Goal: Task Accomplishment & Management: Manage account settings

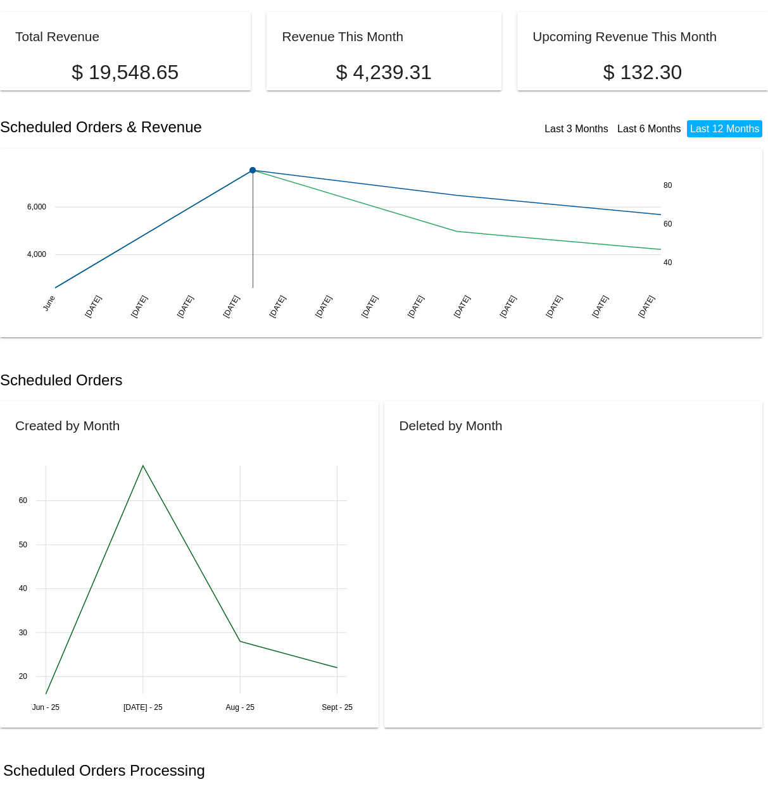
scroll to position [39, 0]
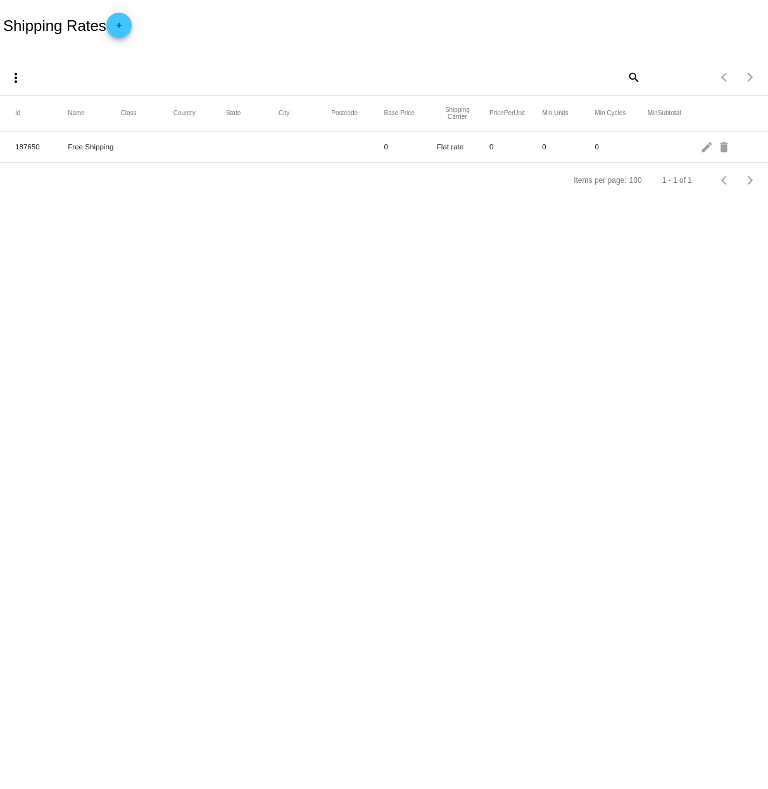
click at [120, 25] on mat-icon "add" at bounding box center [118, 28] width 15 height 15
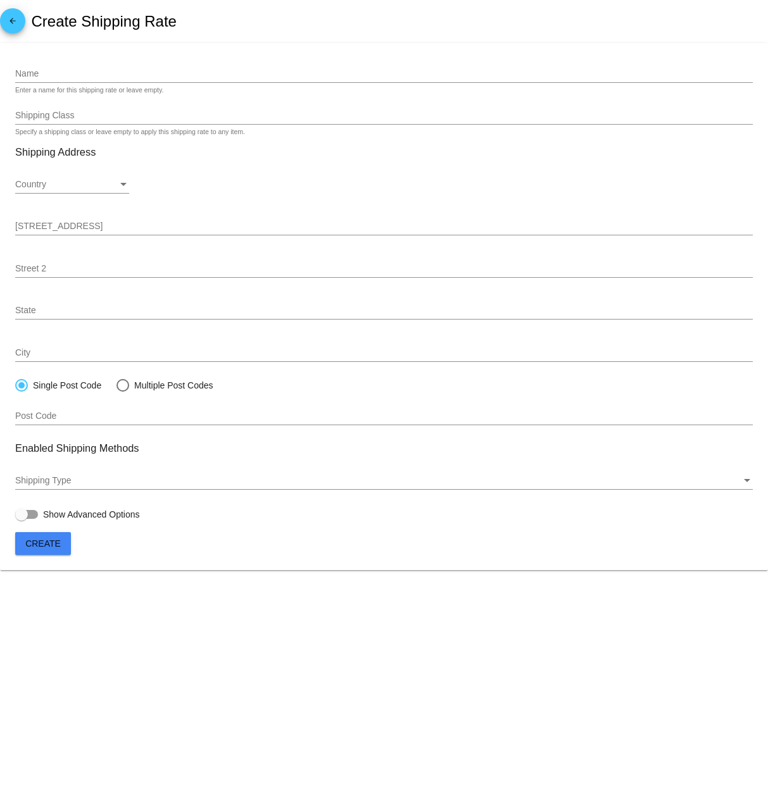
click at [16, 21] on mat-icon "arrow_back" at bounding box center [12, 23] width 15 height 15
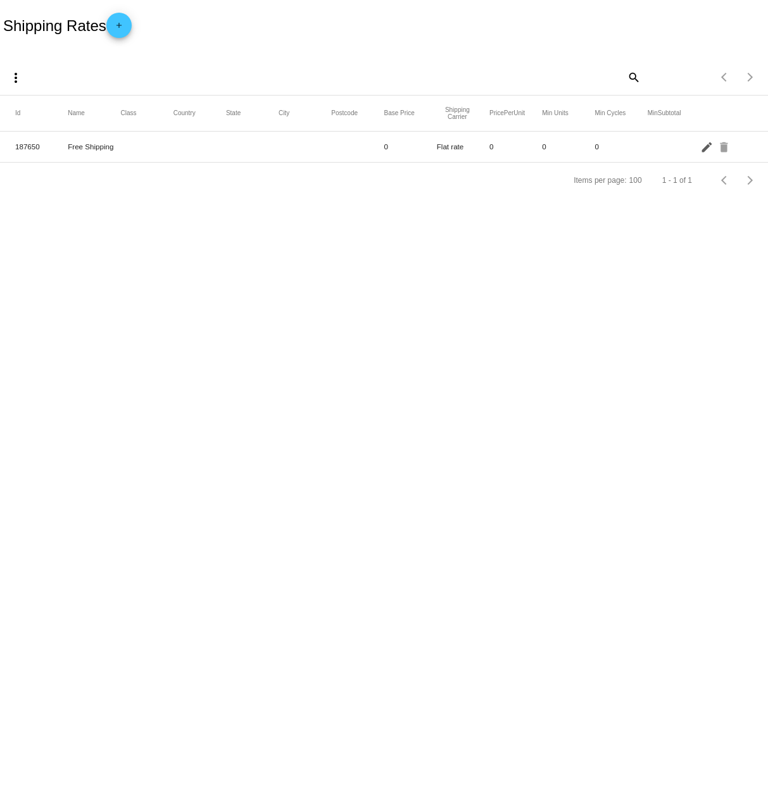
click at [705, 147] on mat-icon "edit" at bounding box center [707, 147] width 15 height 20
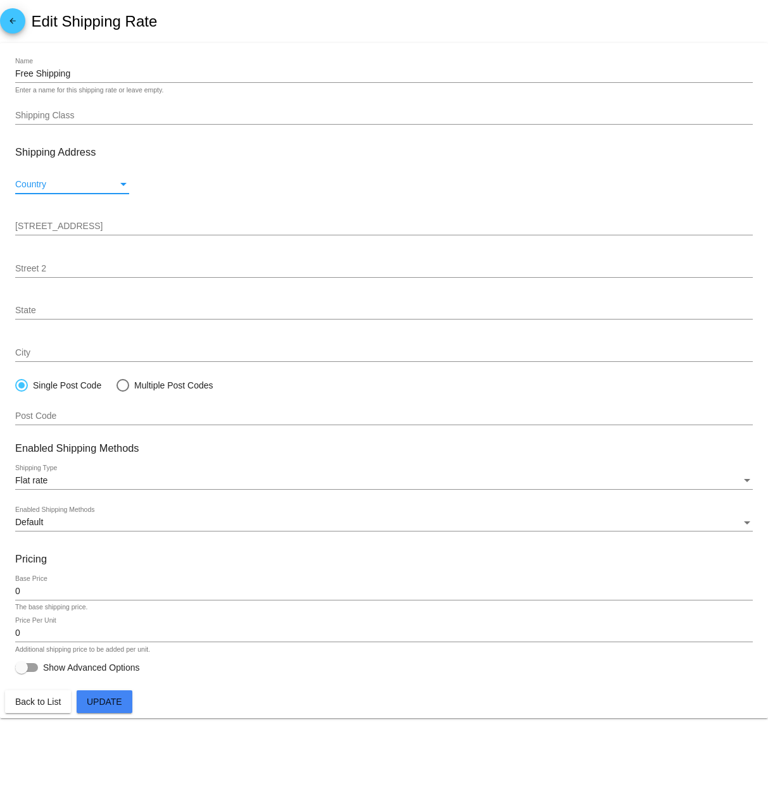
click at [120, 180] on div "Country" at bounding box center [123, 185] width 11 height 10
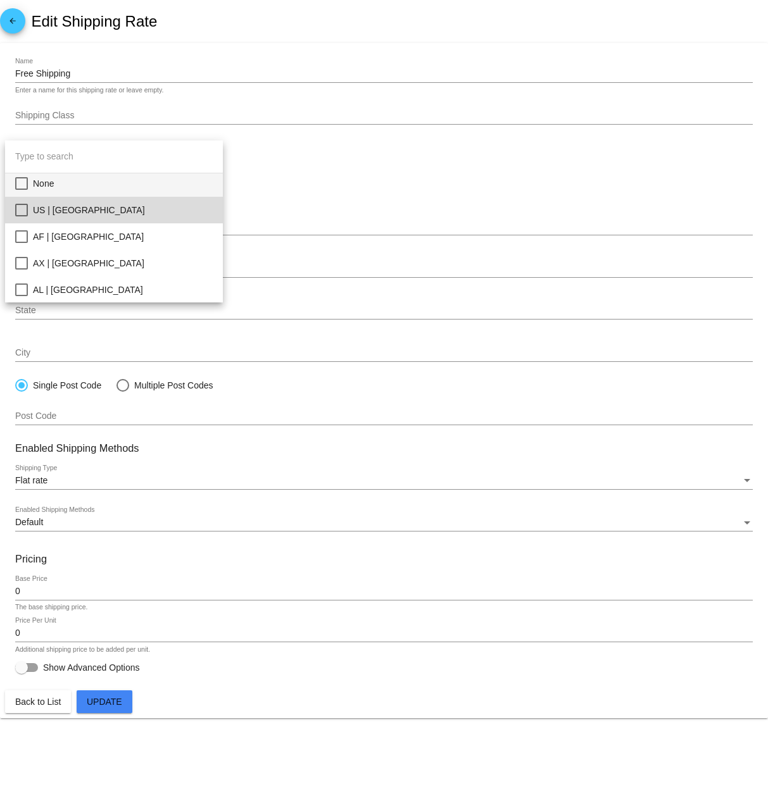
click at [27, 210] on mat-pseudo-checkbox at bounding box center [21, 210] width 13 height 13
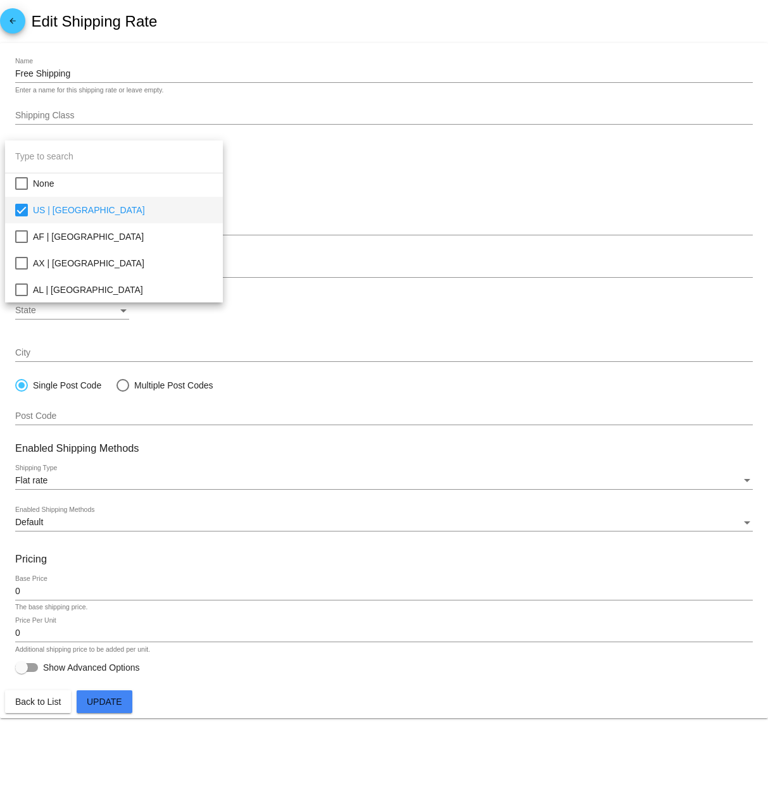
click at [320, 197] on div at bounding box center [384, 394] width 768 height 789
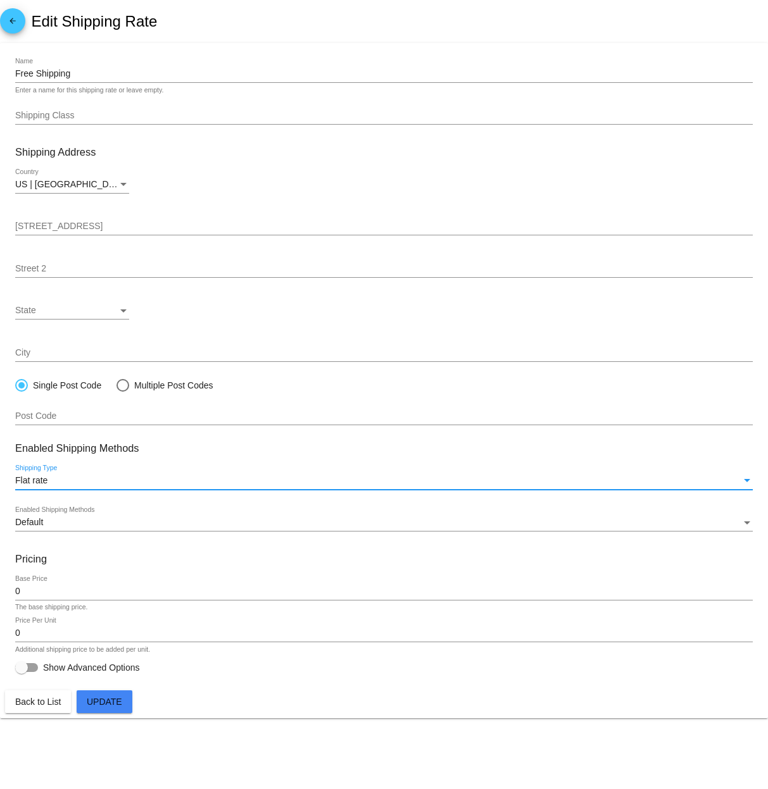
click at [745, 481] on div "Shipping Type" at bounding box center [747, 480] width 6 height 3
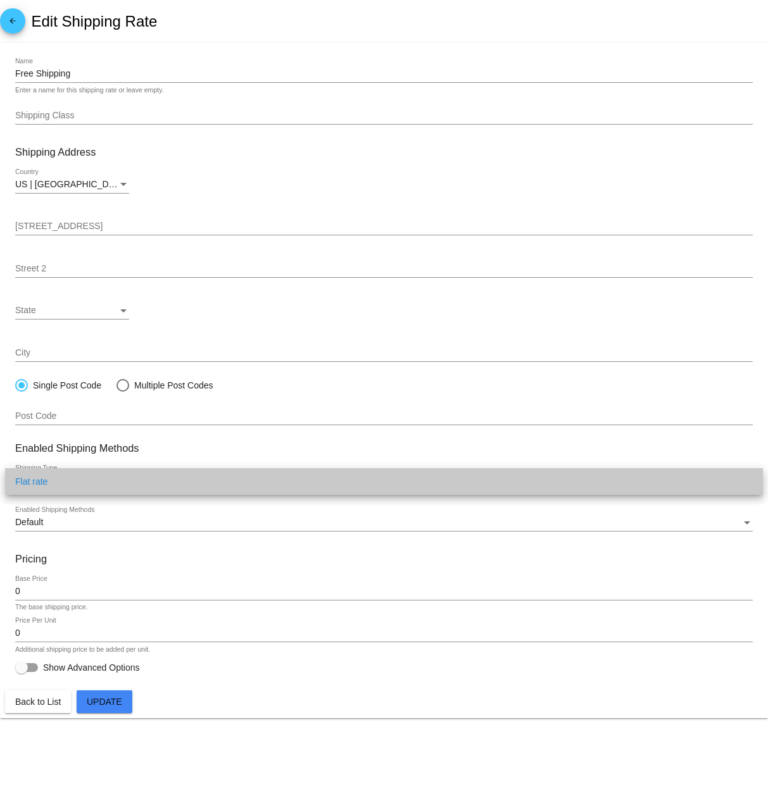
click at [745, 481] on span "Flat rate" at bounding box center [383, 481] width 737 height 27
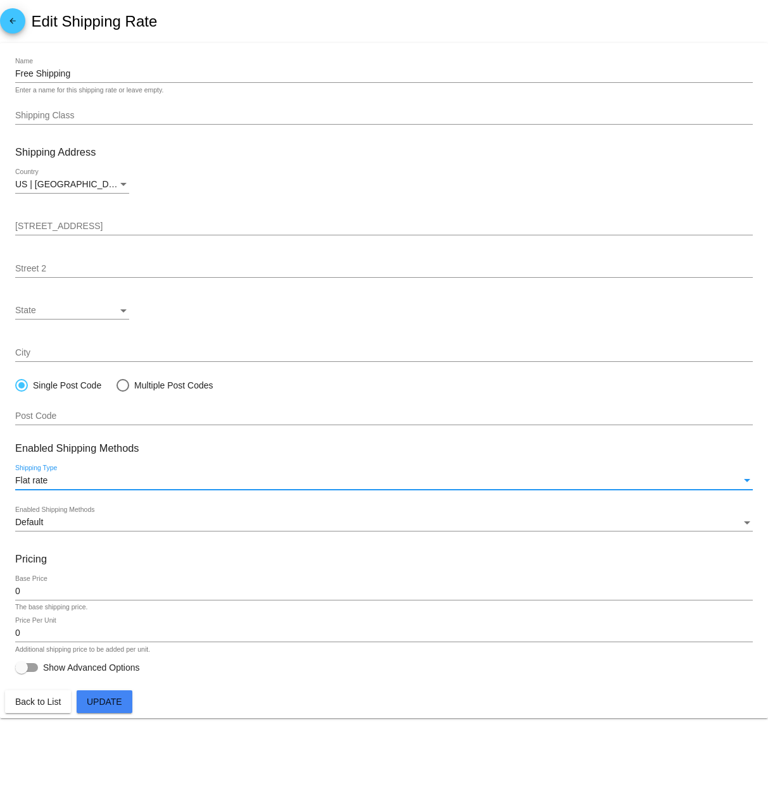
click at [33, 666] on div at bounding box center [26, 667] width 23 height 9
click at [22, 672] on input "Show Advanced Options" at bounding box center [21, 672] width 1 height 1
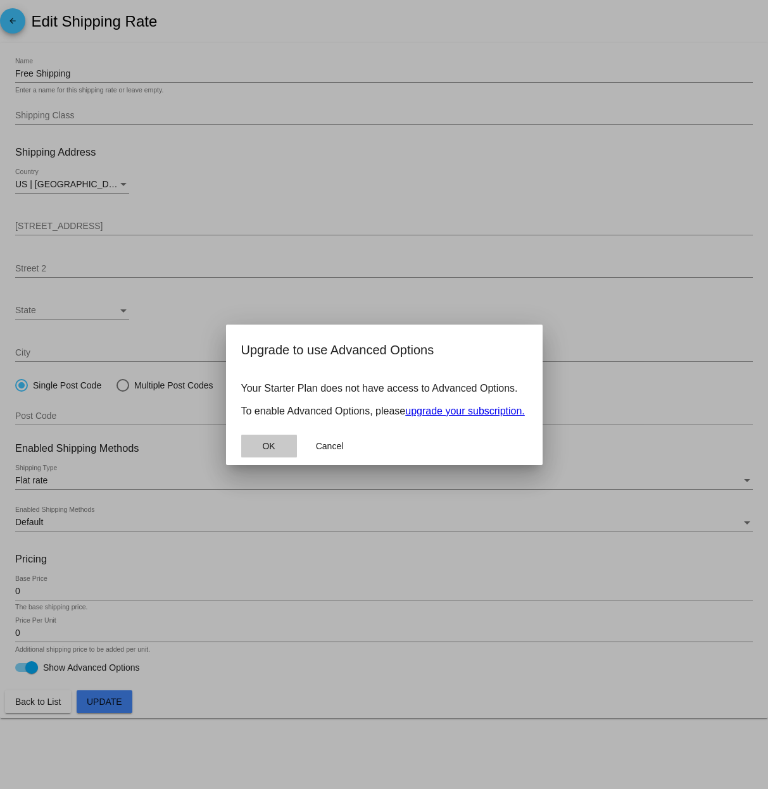
click at [270, 449] on span "OK" at bounding box center [268, 446] width 13 height 10
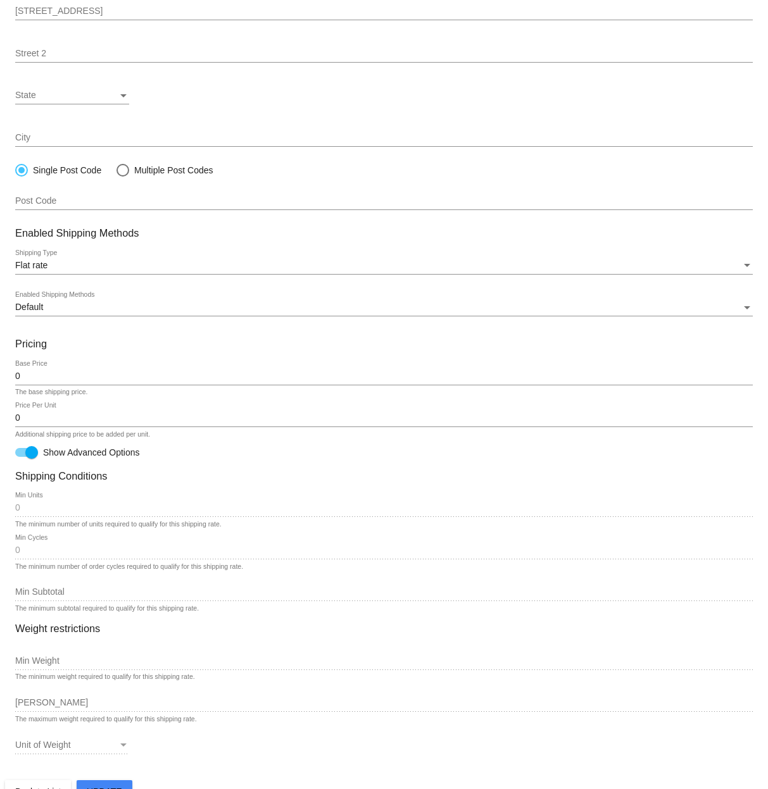
scroll to position [235, 0]
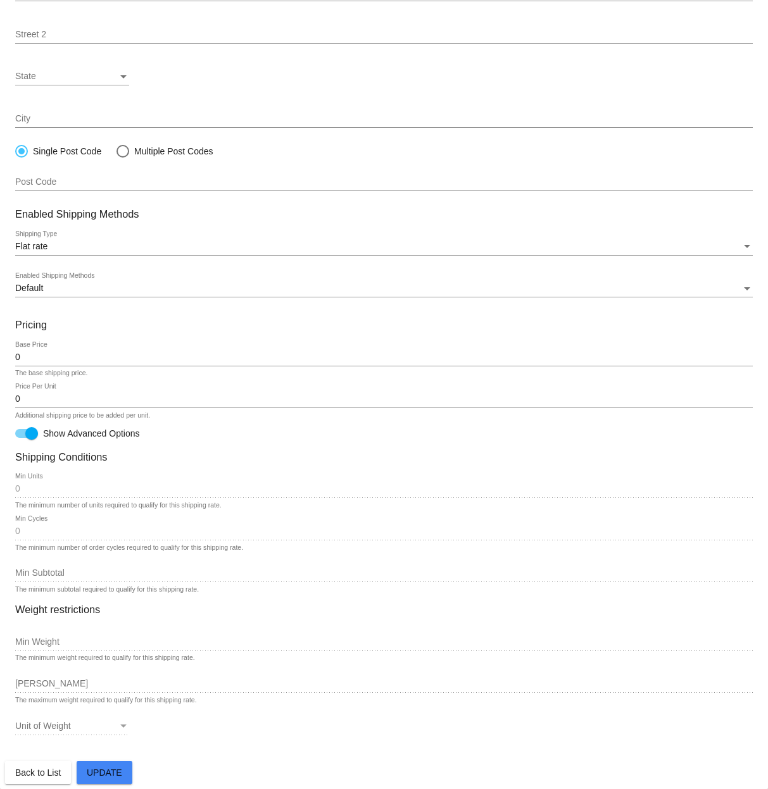
click at [30, 434] on div at bounding box center [31, 433] width 13 height 13
click at [22, 438] on input "Show Advanced Options" at bounding box center [21, 438] width 1 height 1
checkbox input "false"
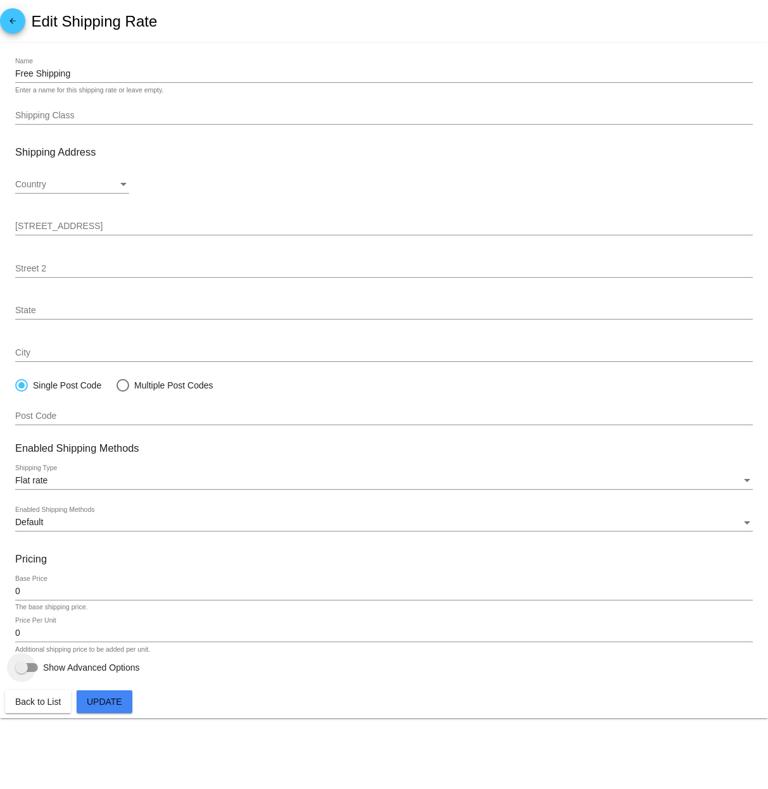
click at [37, 667] on div at bounding box center [26, 667] width 23 height 9
click at [22, 672] on input "Show Advanced Options" at bounding box center [21, 672] width 1 height 1
checkbox input "true"
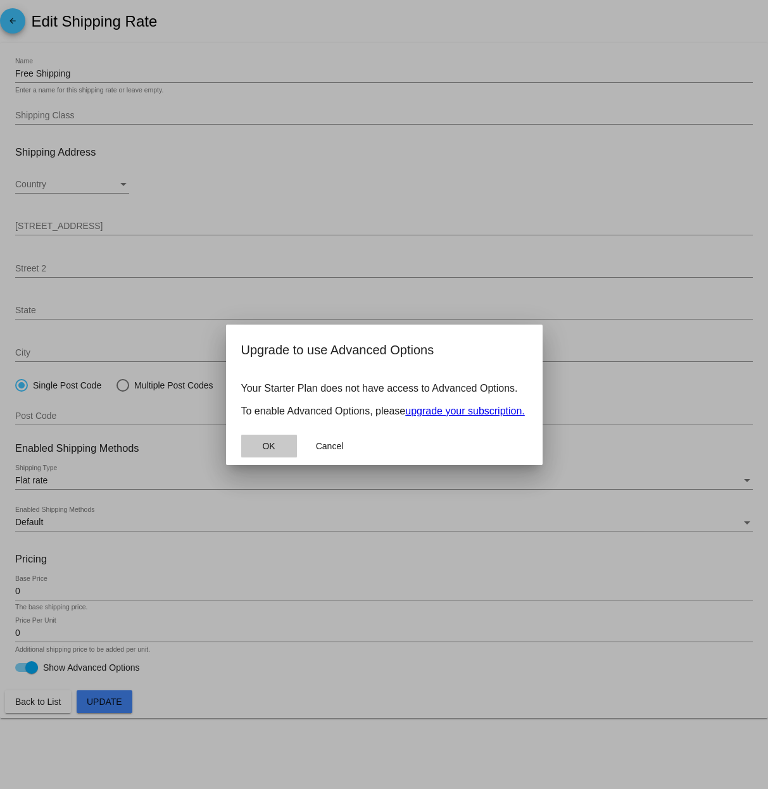
click at [273, 451] on span "OK" at bounding box center [268, 446] width 13 height 10
